Goal: Task Accomplishment & Management: Complete application form

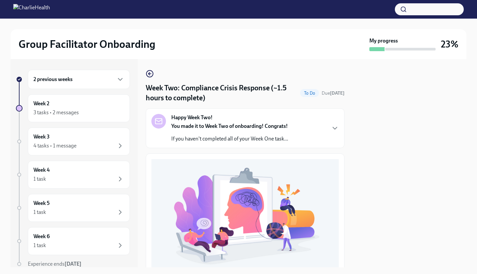
click at [86, 113] on div "3 tasks • 2 messages" at bounding box center [78, 112] width 91 height 8
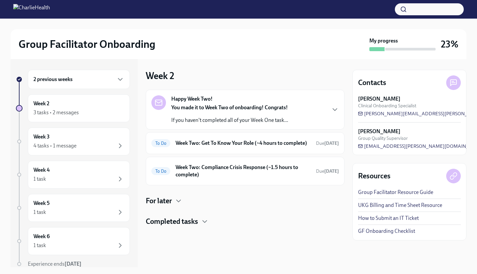
click at [243, 137] on div "To Do Week Two: Get To Know Your Role (~4 hours to complete) Due [DATE]" at bounding box center [245, 143] width 199 height 22
click at [257, 146] on h6 "Week Two: Get To Know Your Role (~4 hours to complete)" at bounding box center [243, 142] width 135 height 7
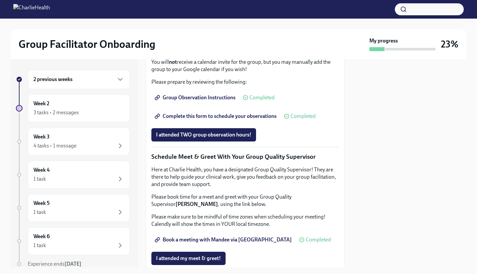
scroll to position [587, 0]
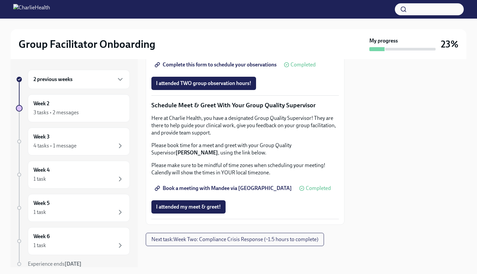
click at [200, 87] on span "I attended TWO group observation hours!" at bounding box center [203, 83] width 95 height 7
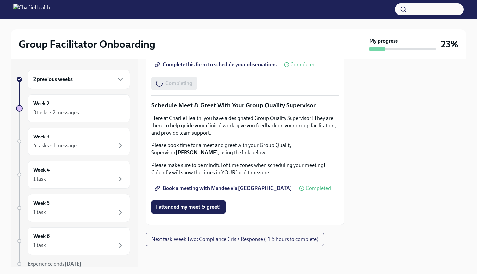
scroll to position [646, 0]
click at [210, 205] on span "I attended my meet & greet!" at bounding box center [188, 206] width 65 height 7
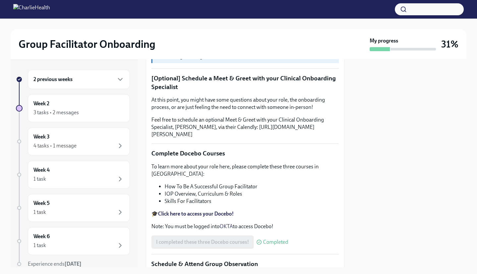
scroll to position [0, 0]
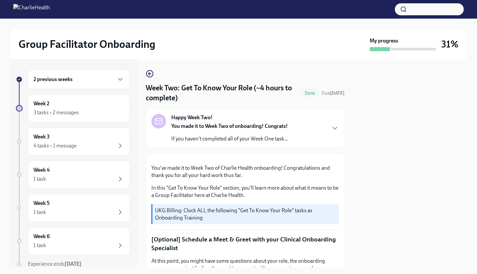
click at [103, 111] on div "3 tasks • 2 messages" at bounding box center [78, 112] width 91 height 8
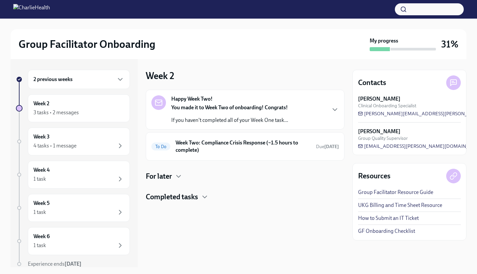
click at [185, 197] on h4 "Completed tasks" at bounding box center [172, 197] width 52 height 10
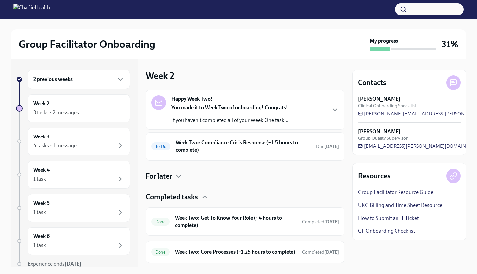
scroll to position [24, 0]
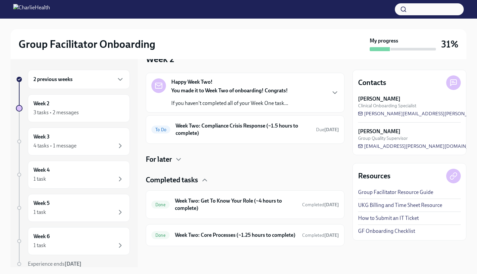
click at [223, 231] on h6 "Week Two: Core Processes (~1.25 hours to complete)" at bounding box center [236, 234] width 122 height 7
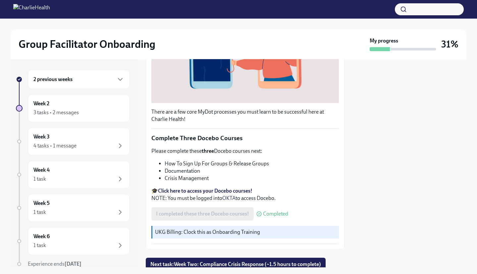
scroll to position [181, 0]
